Goal: Find specific page/section: Find specific page/section

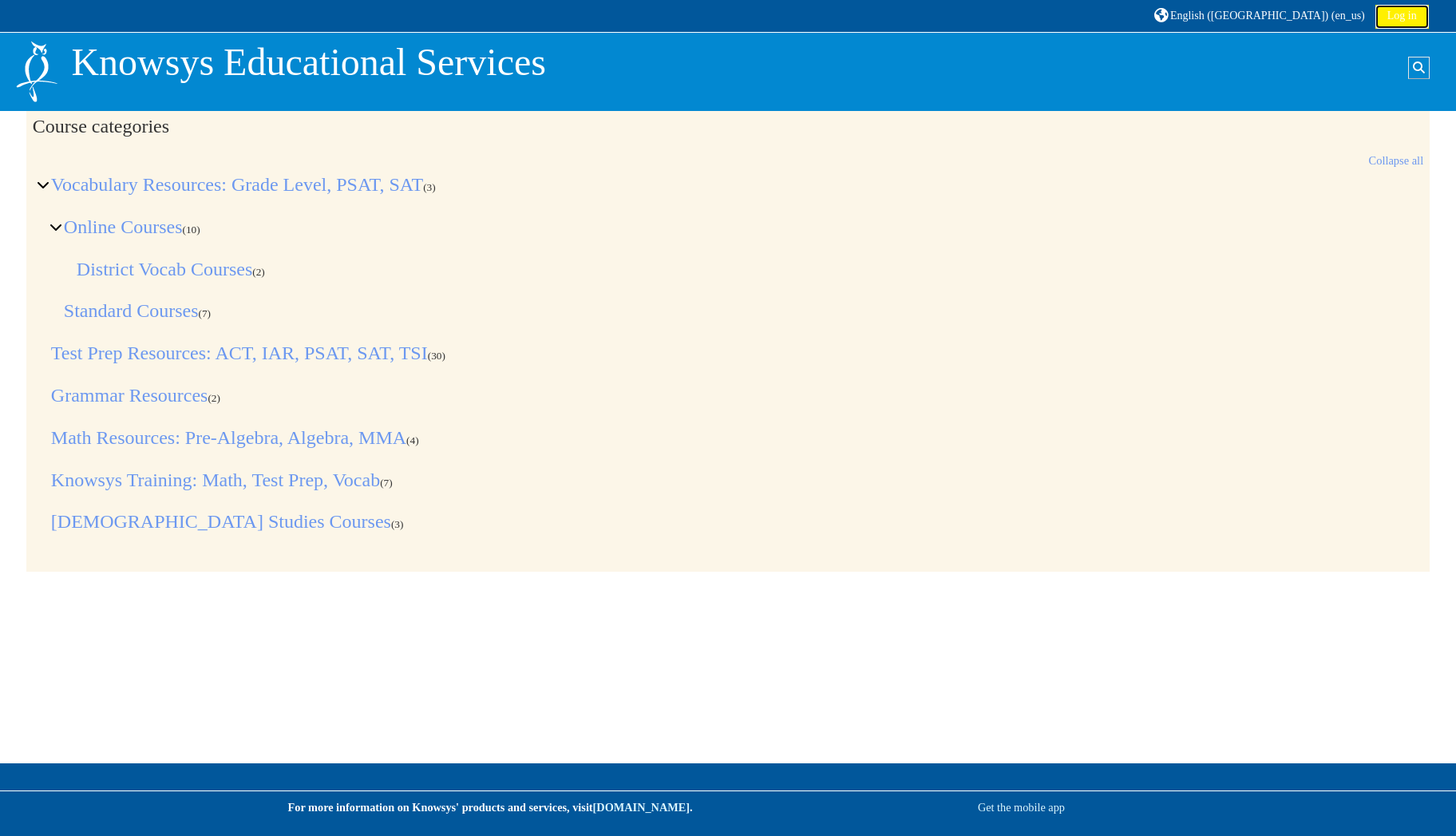
click at [1409, 17] on link "Log in" at bounding box center [1401, 17] width 53 height 24
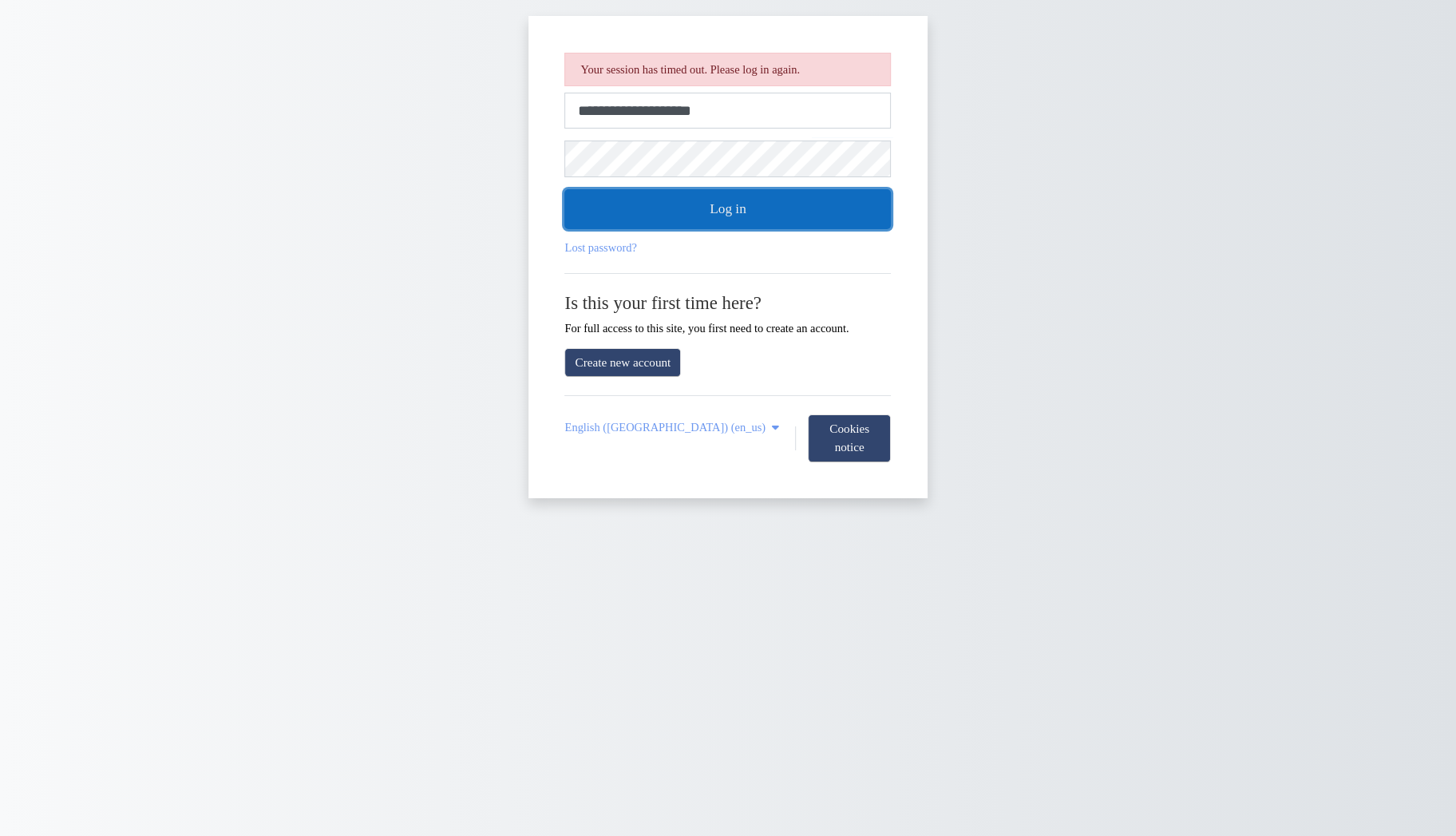
click at [810, 221] on button "Log in" at bounding box center [728, 209] width 326 height 40
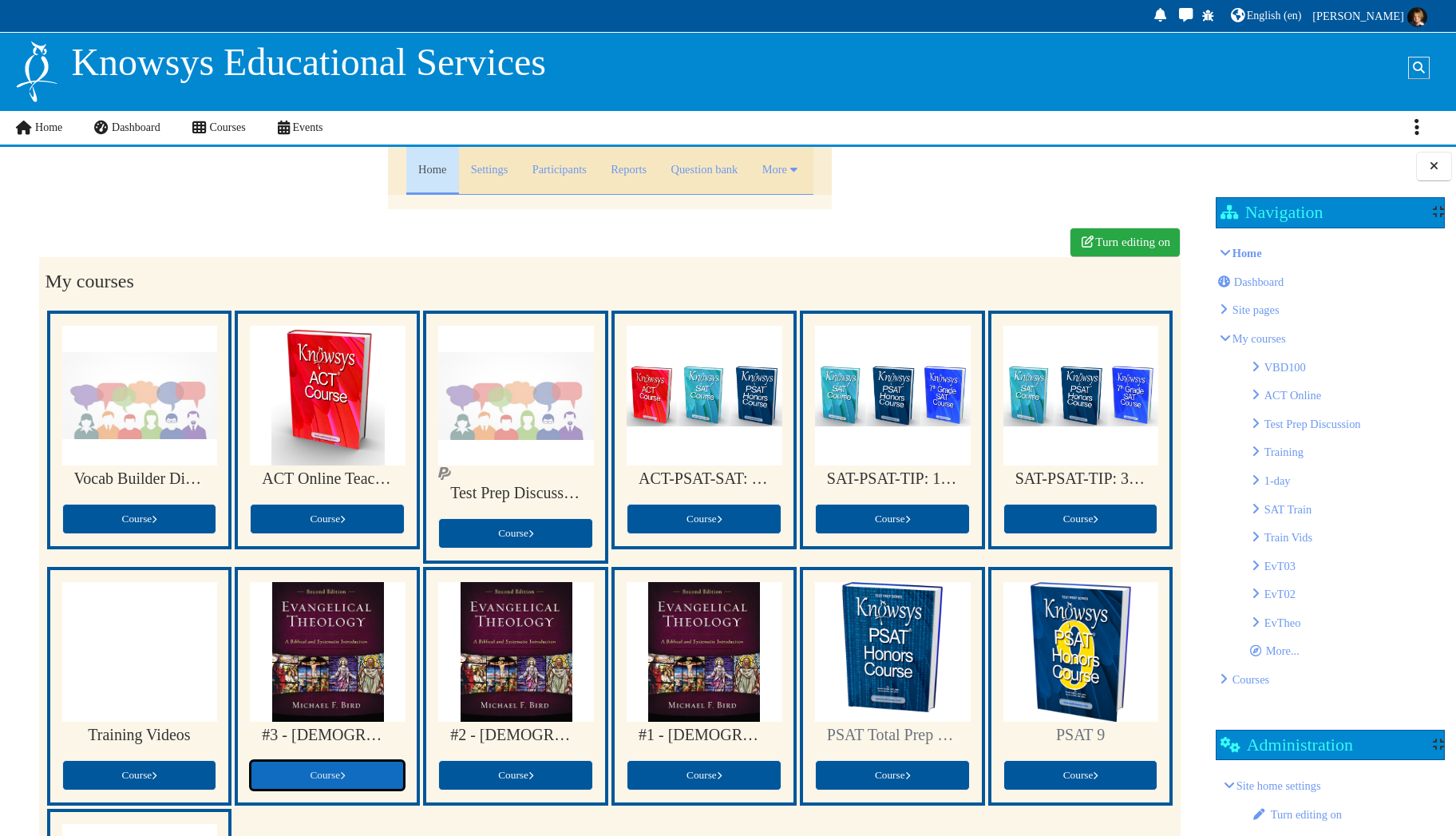
click at [322, 769] on span "Course" at bounding box center [327, 774] width 35 height 12
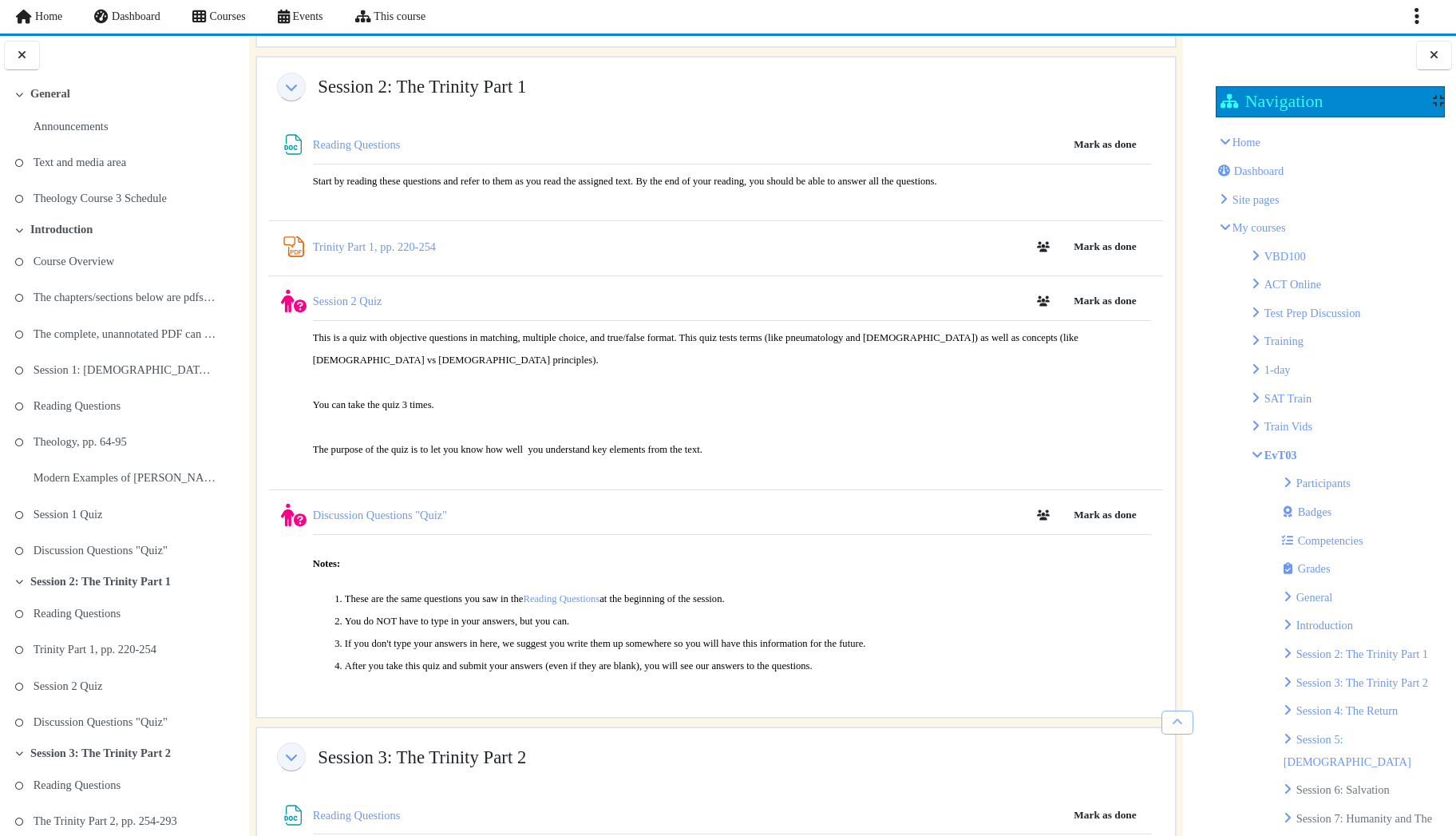
scroll to position [2394, 0]
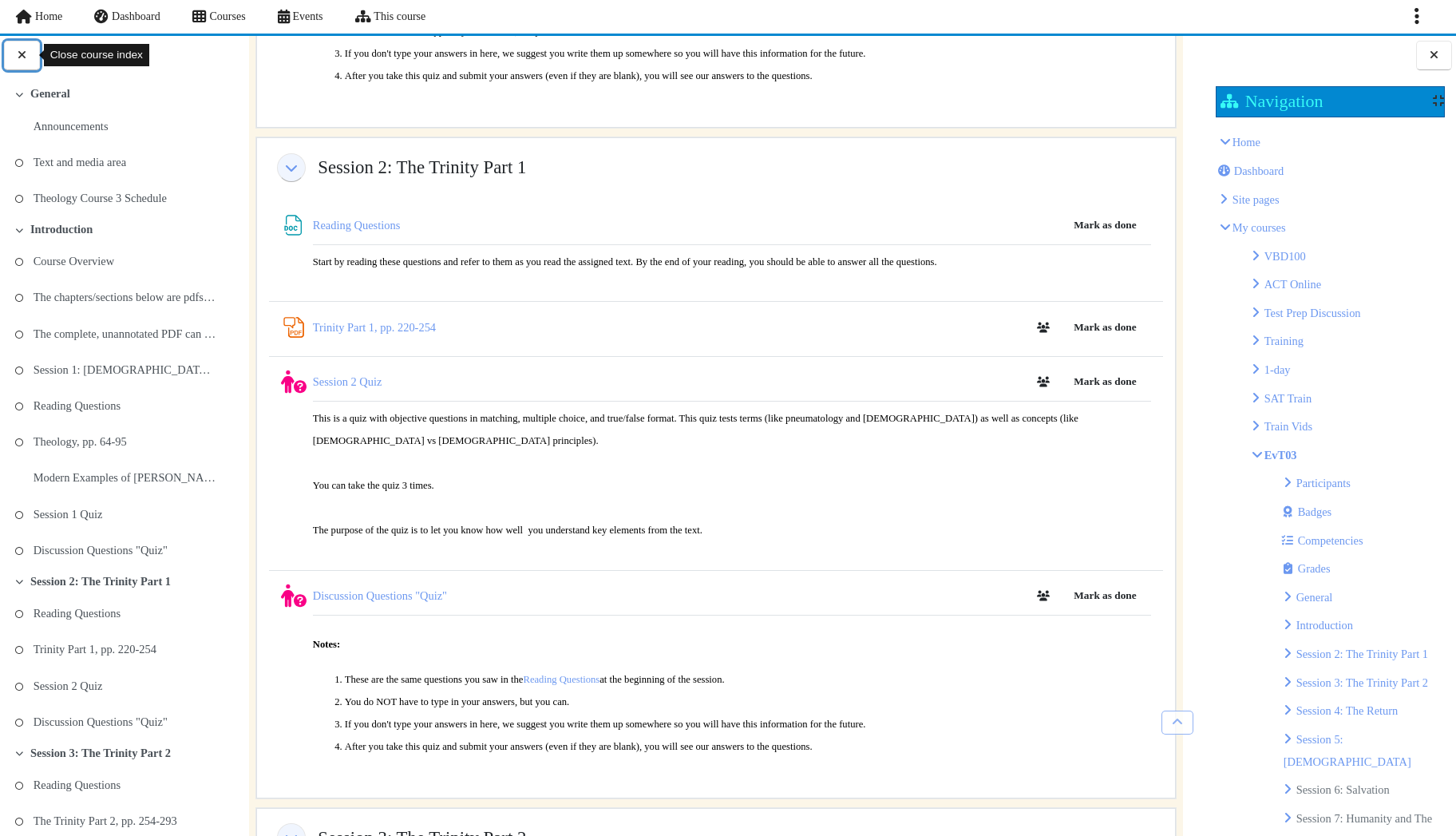
click at [25, 60] on icon at bounding box center [21, 54] width 15 height 12
